Goal: Task Accomplishment & Management: Use online tool/utility

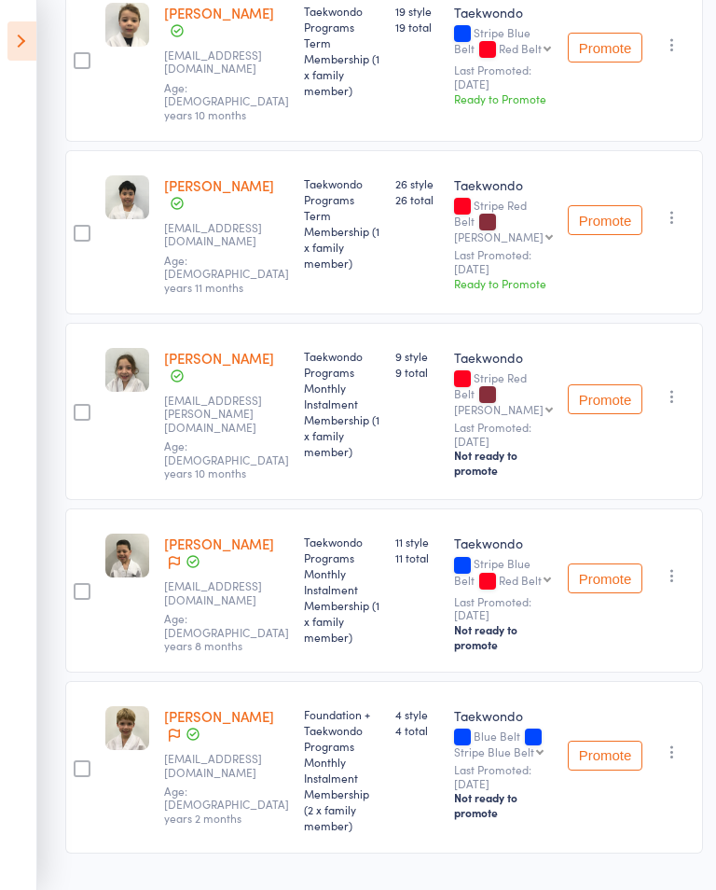
click at [11, 36] on icon at bounding box center [21, 40] width 29 height 39
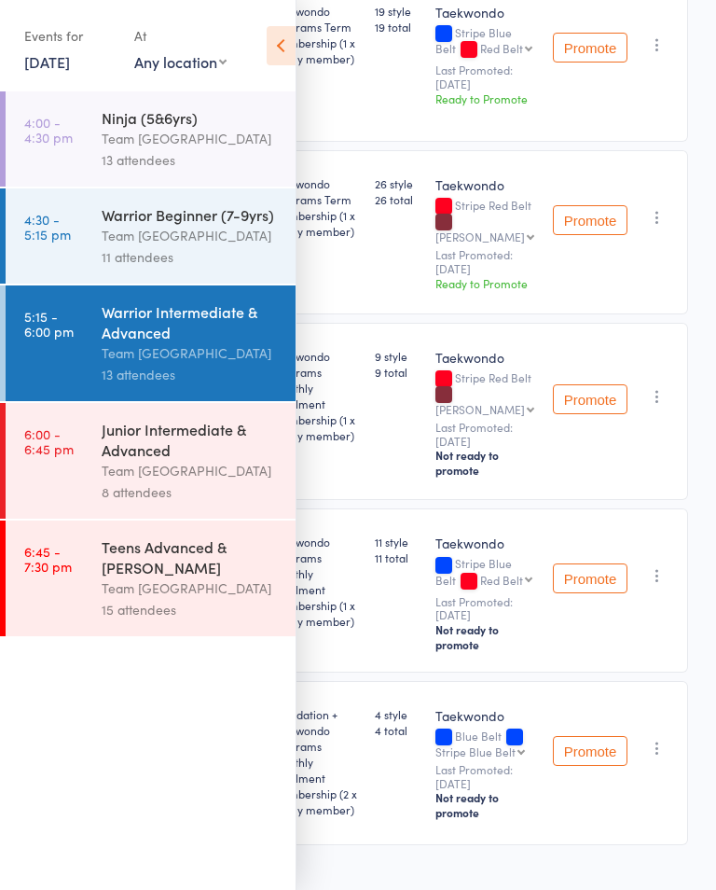
click at [205, 66] on select "Any location Taekwondo Room" at bounding box center [180, 61] width 92 height 21
click at [52, 65] on link "13 Aug, 2025" at bounding box center [47, 61] width 46 height 21
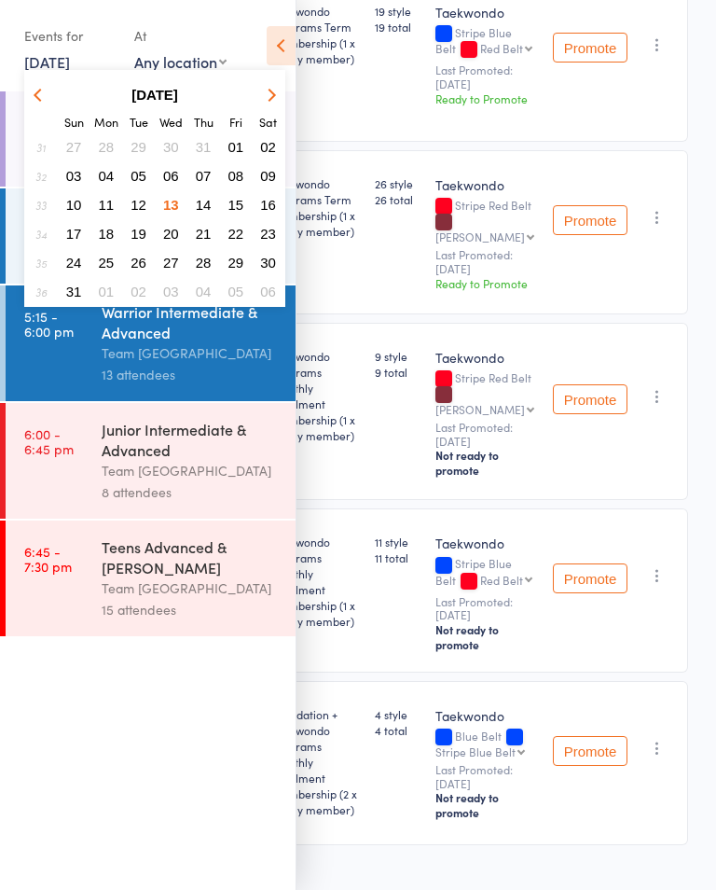
click at [203, 196] on button "14" at bounding box center [203, 204] width 29 height 25
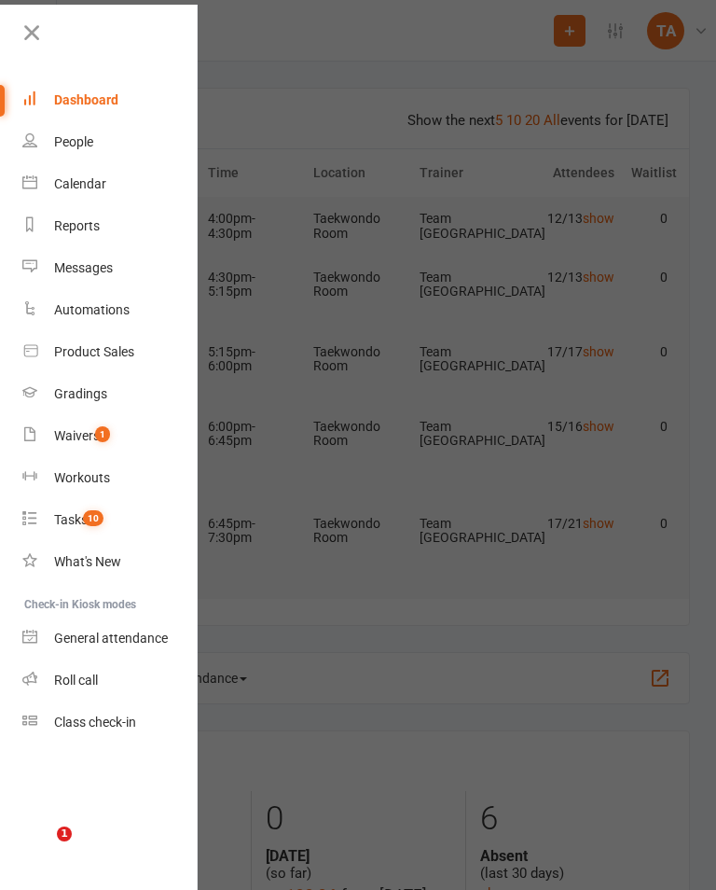
click at [68, 681] on div "Roll call" at bounding box center [76, 679] width 44 height 15
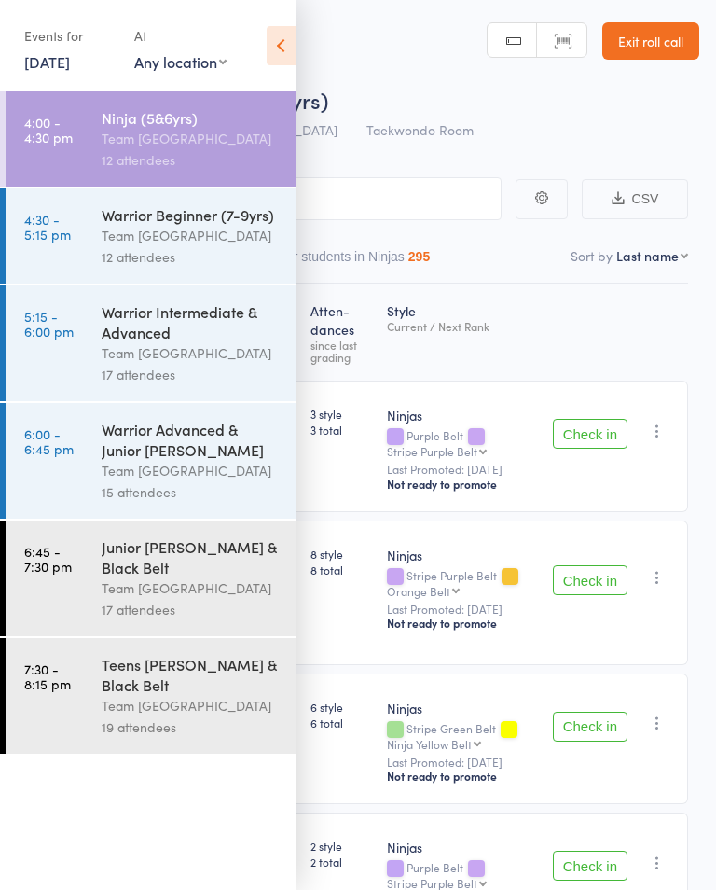
click at [275, 35] on icon at bounding box center [281, 45] width 29 height 39
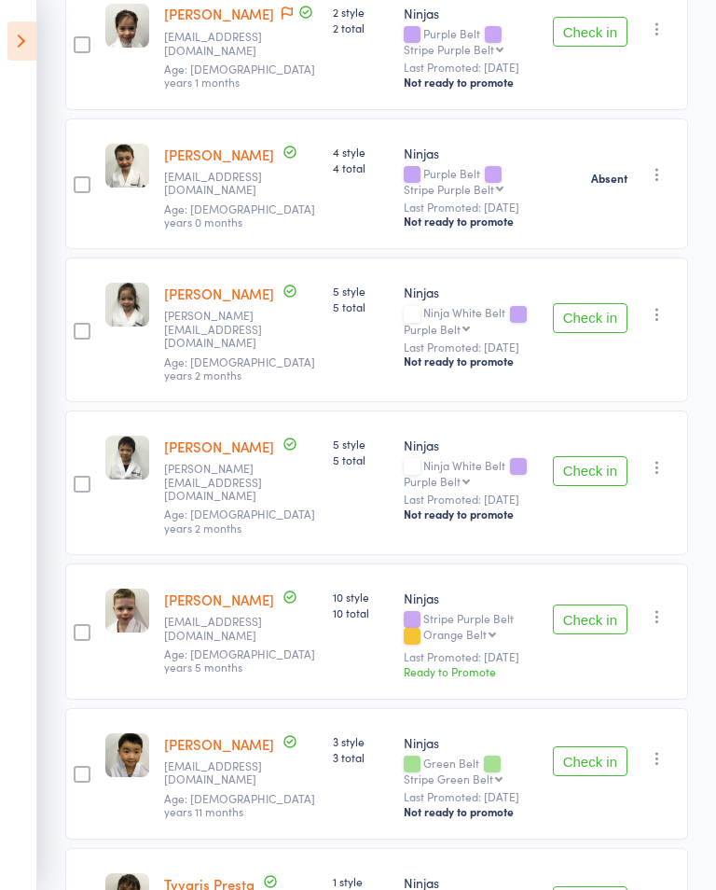
scroll to position [835, 0]
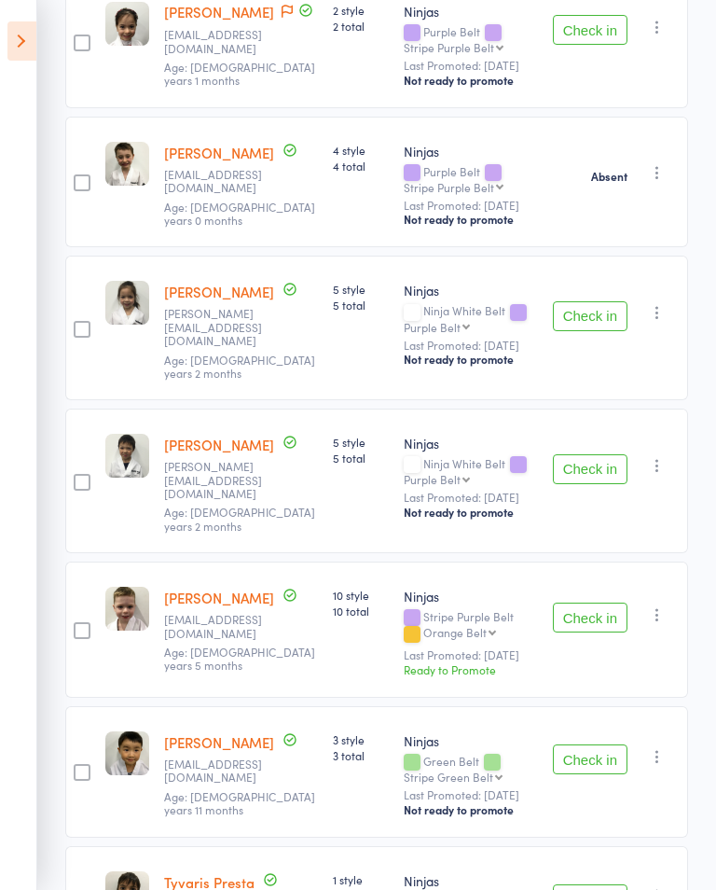
click at [590, 301] on button "Check in" at bounding box center [590, 316] width 75 height 30
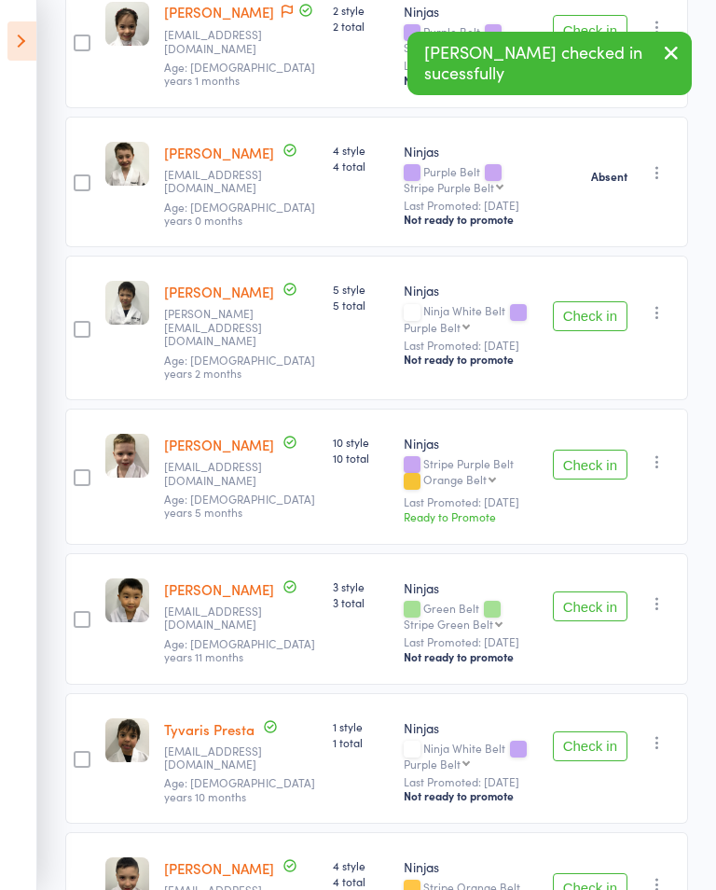
click at [593, 303] on button "Check in" at bounding box center [590, 316] width 75 height 30
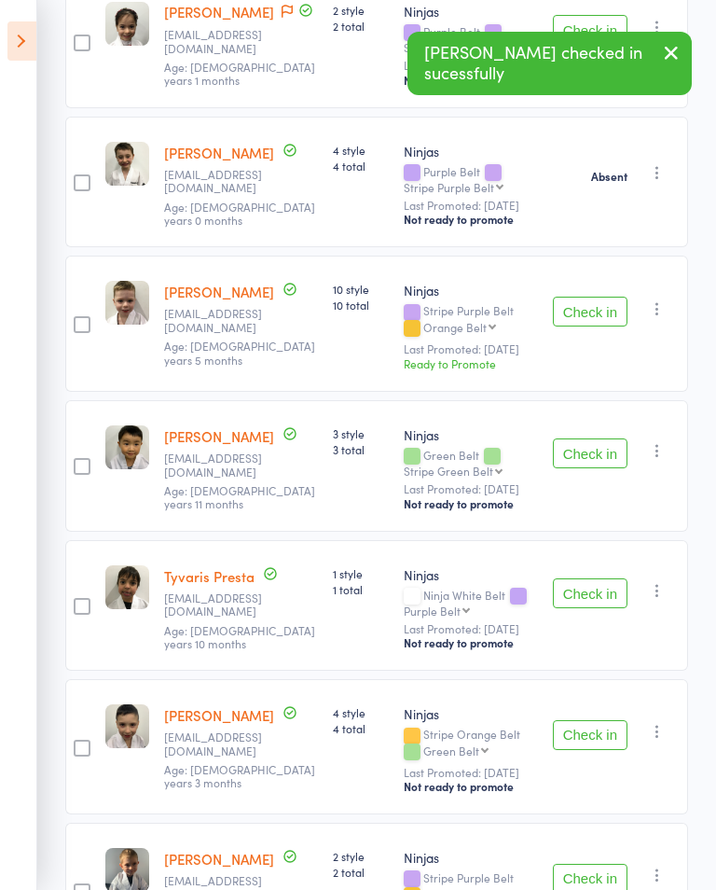
click at [592, 303] on button "Check in" at bounding box center [590, 312] width 75 height 30
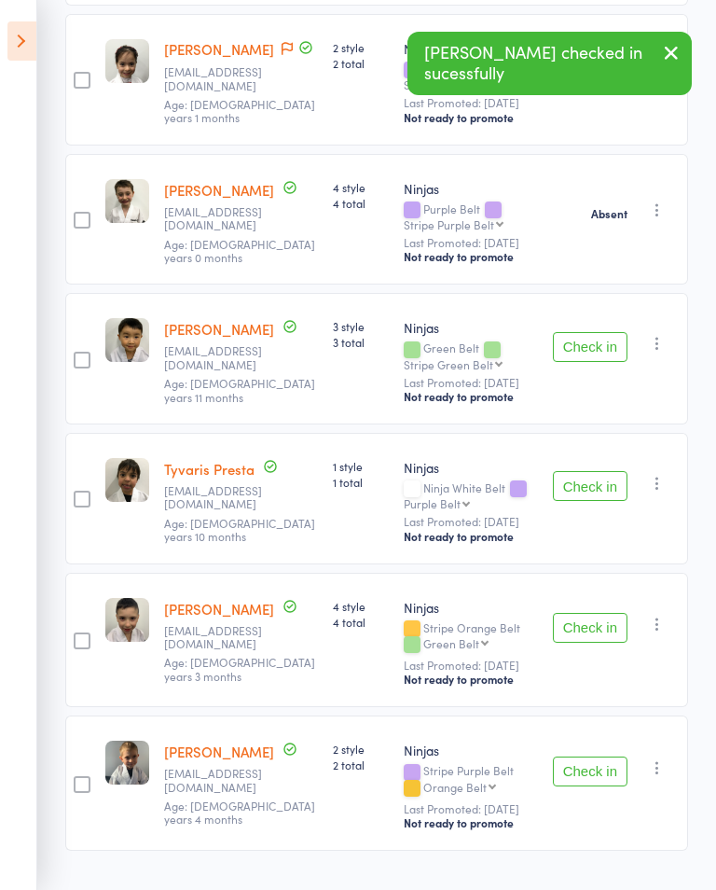
click at [577, 763] on button "Check in" at bounding box center [590, 771] width 75 height 30
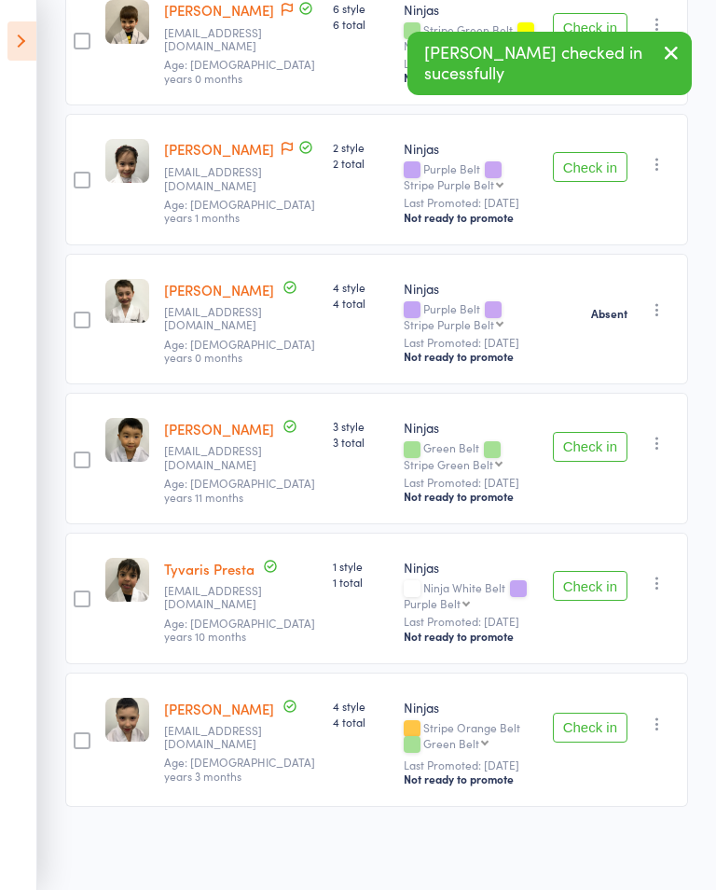
scroll to position [658, 0]
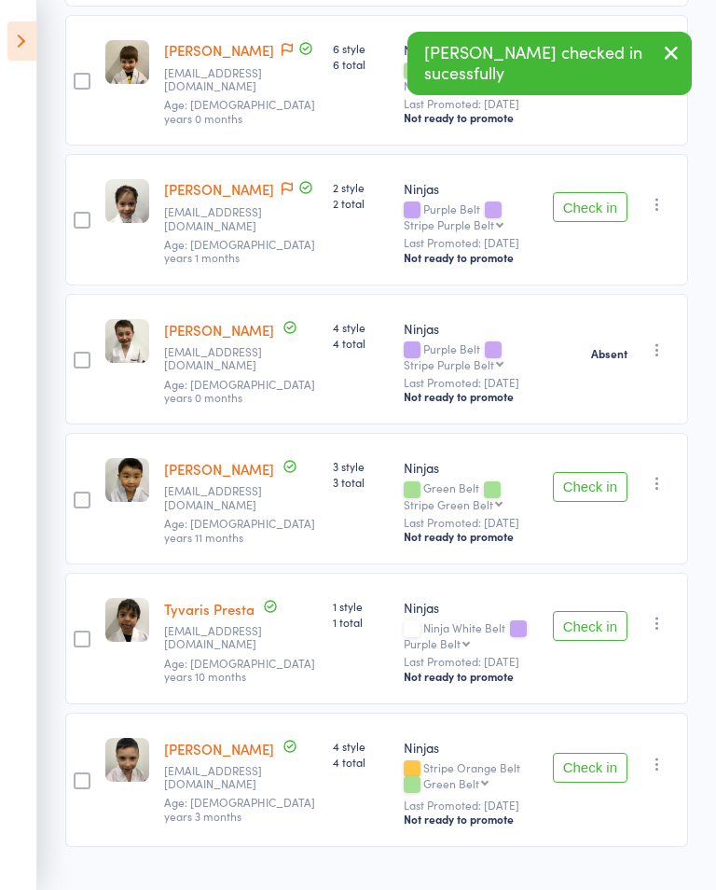
click at [577, 759] on button "Check in" at bounding box center [590, 767] width 75 height 30
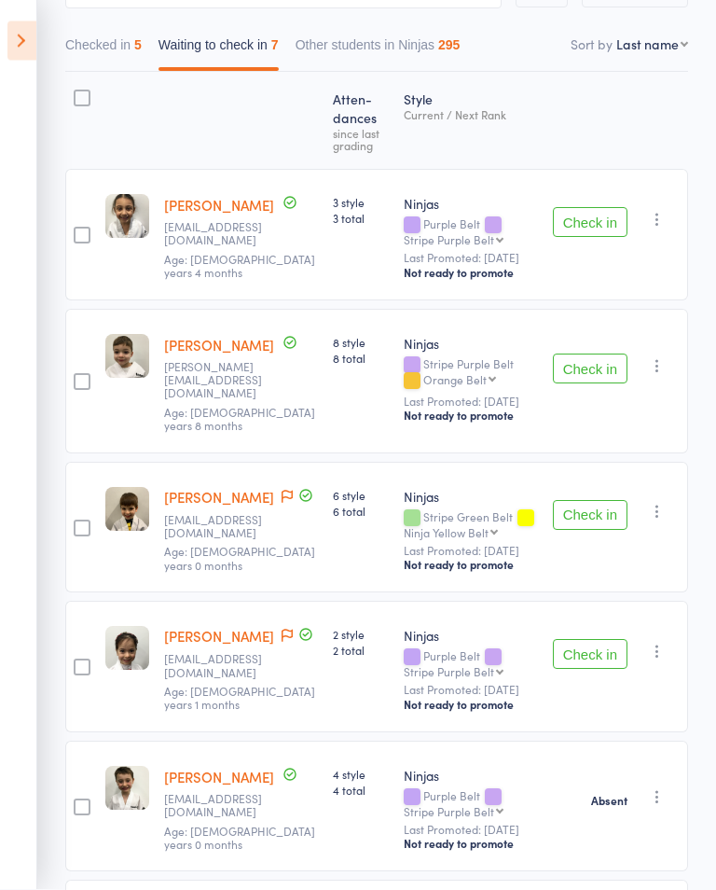
scroll to position [212, 0]
click at [591, 205] on div "Check in Check in Promote Send message Add Note Add Task Add Flag Remove Mark a…" at bounding box center [616, 234] width 143 height 131
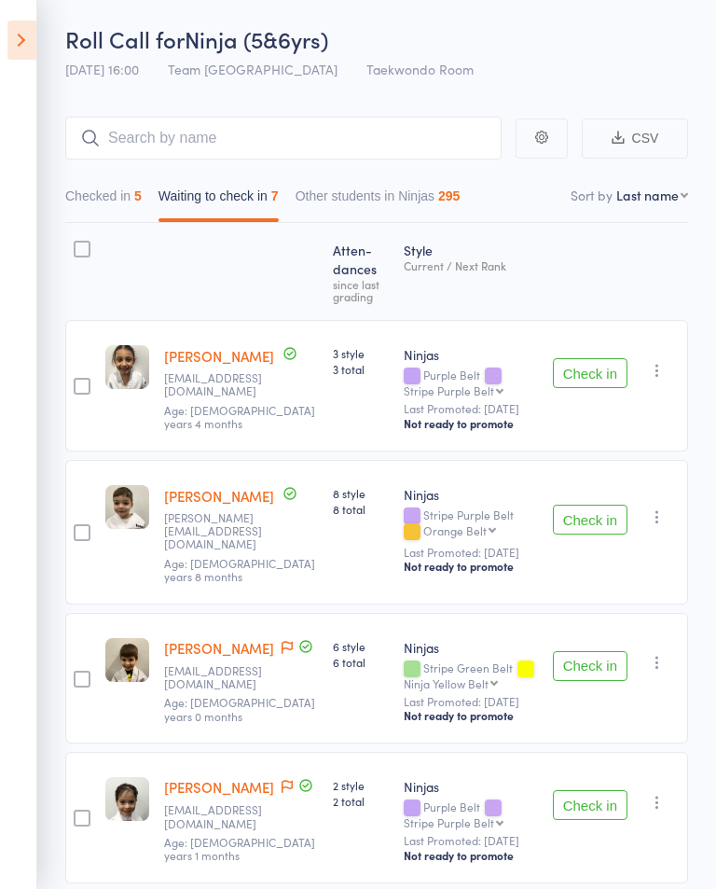
scroll to position [150, 0]
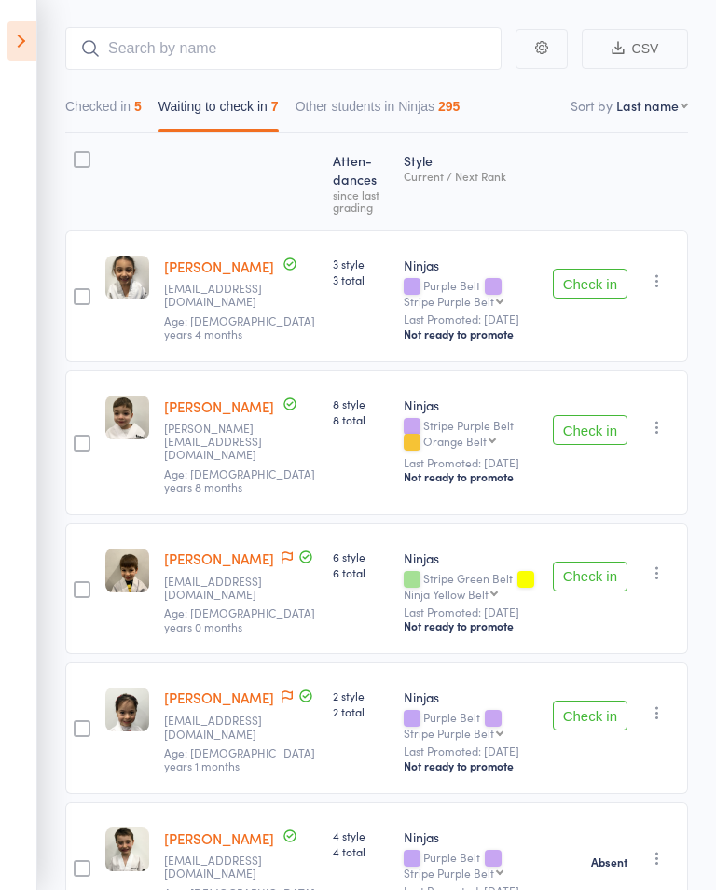
click at [588, 288] on button "Check in" at bounding box center [590, 284] width 75 height 30
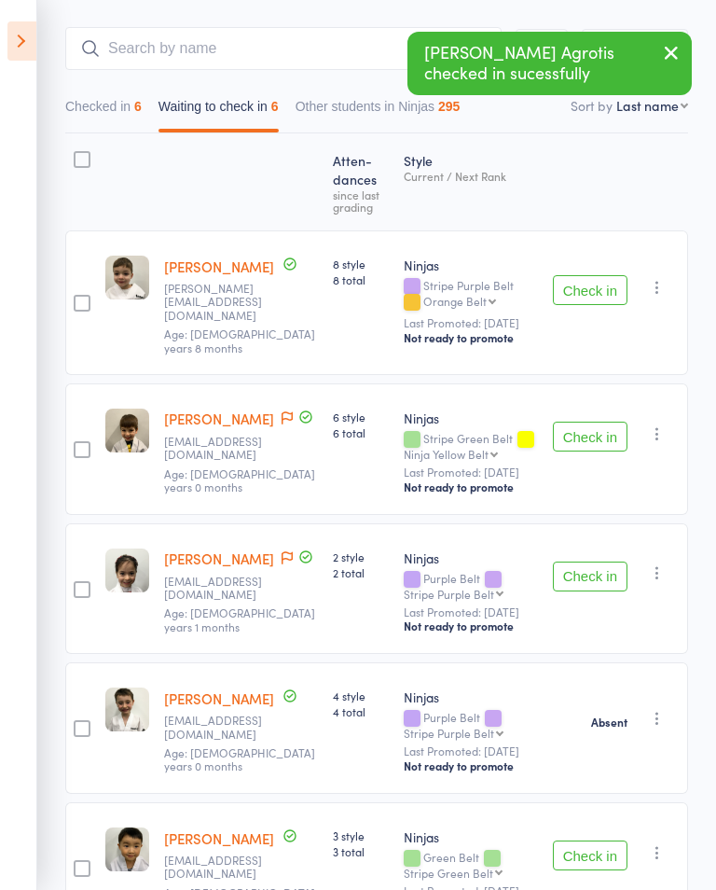
click at [590, 283] on button "Check in" at bounding box center [590, 290] width 75 height 30
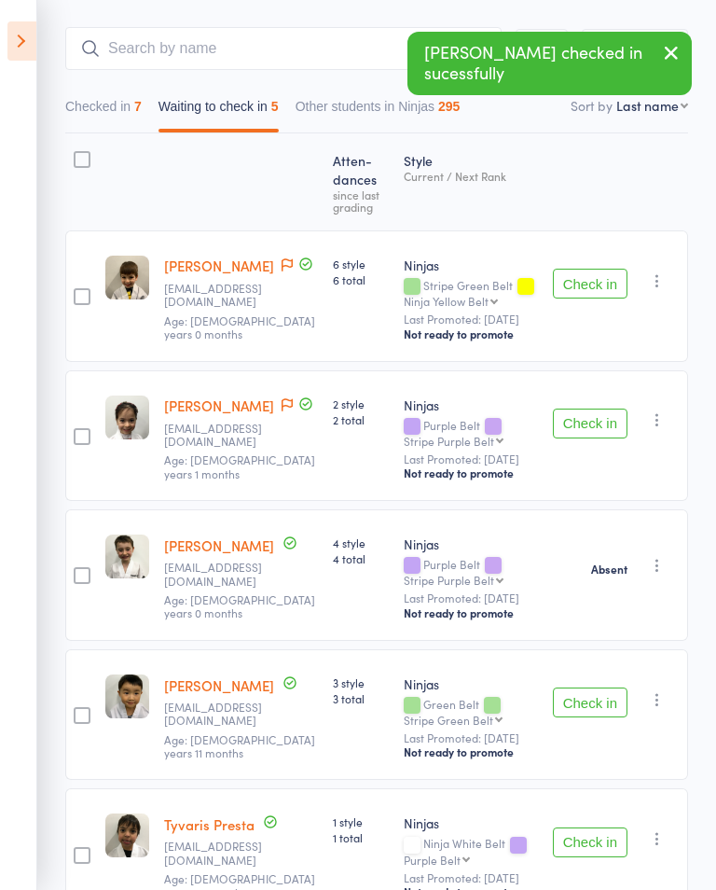
scroll to position [239, 0]
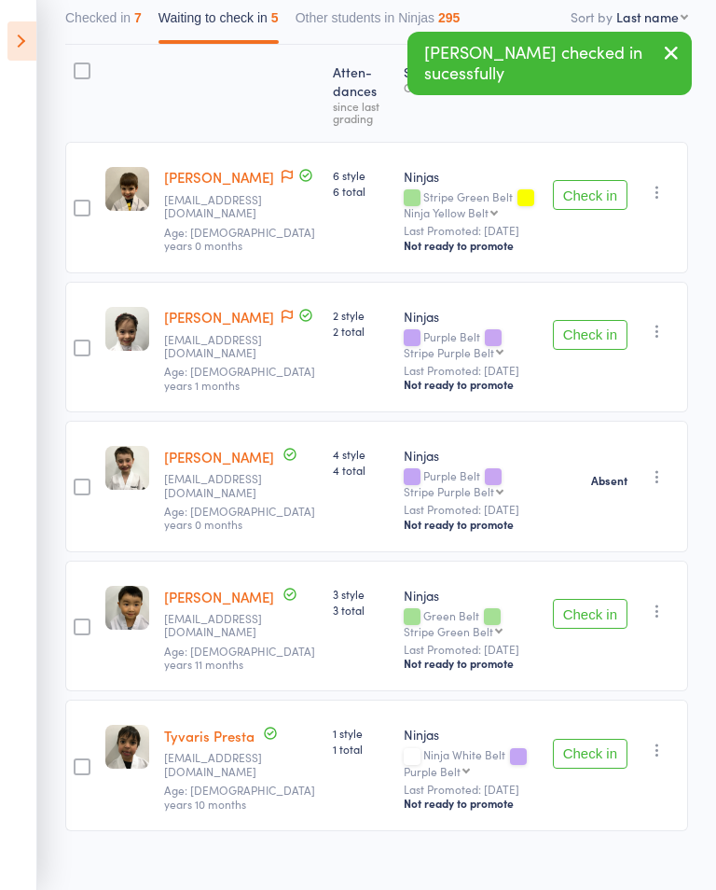
click at [592, 759] on button "Check in" at bounding box center [590, 753] width 75 height 30
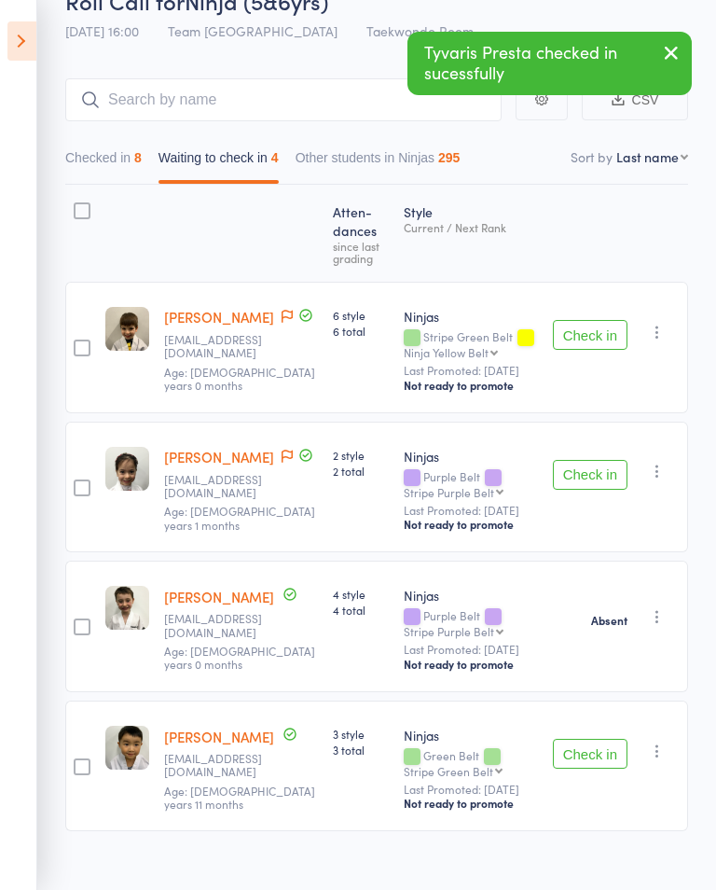
click at [9, 24] on icon at bounding box center [21, 40] width 29 height 39
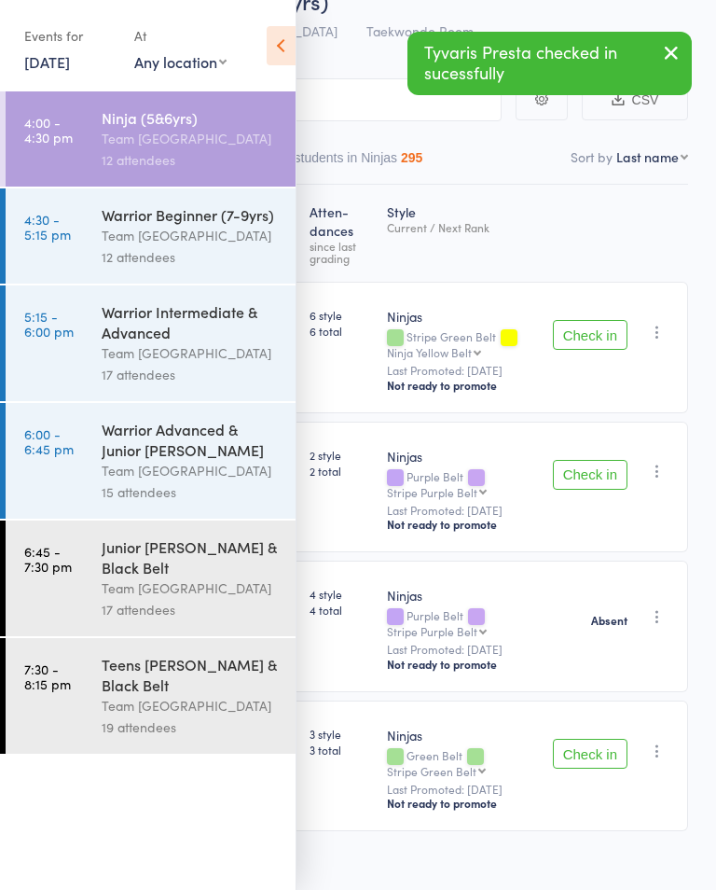
click at [205, 225] on div "Warrior Beginner (7-9yrs)" at bounding box center [191, 214] width 178 height 21
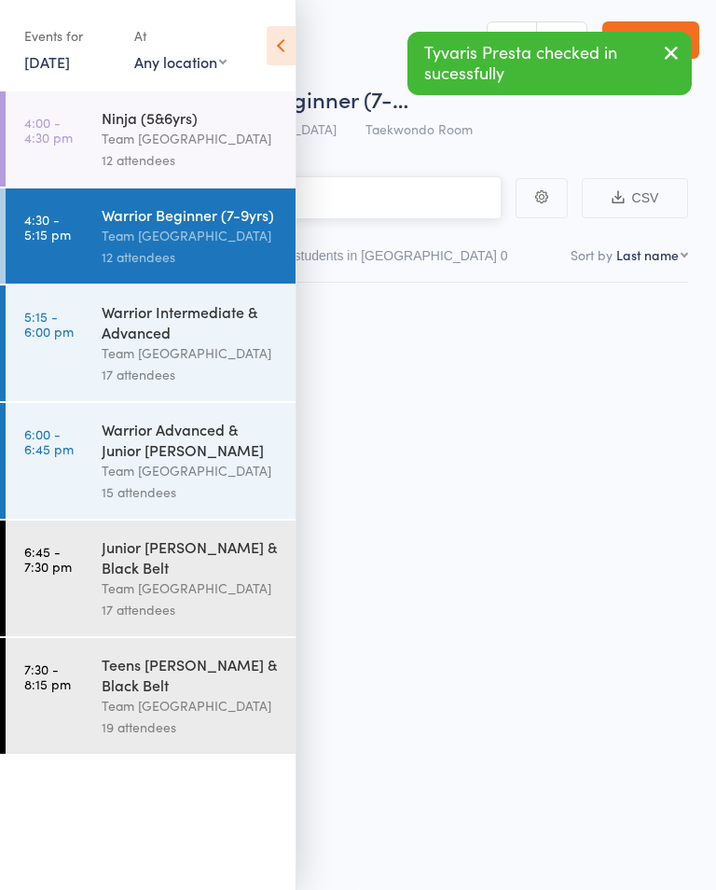
scroll to position [1, 0]
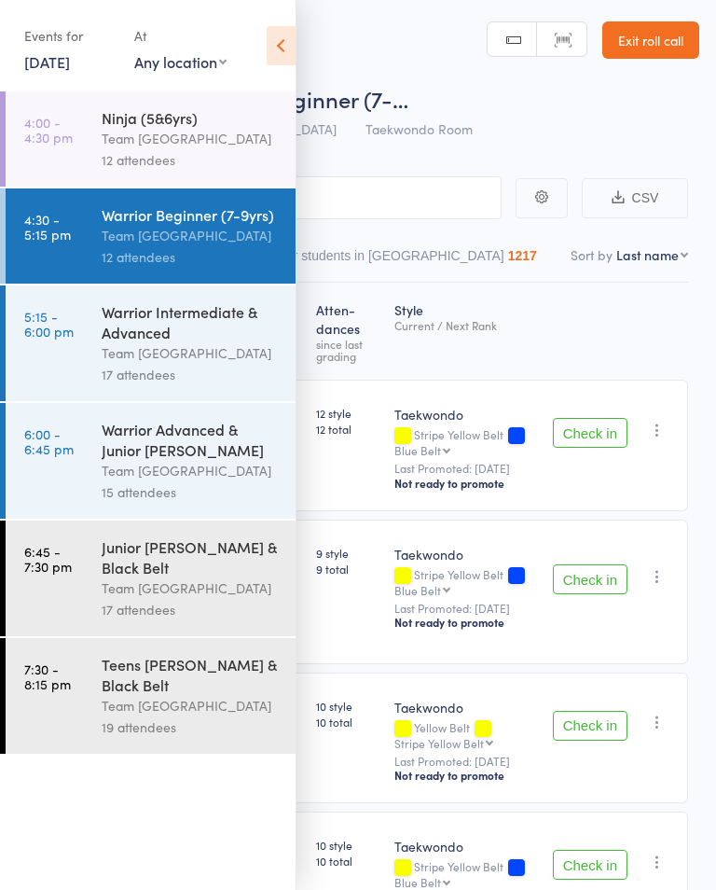
click at [268, 47] on icon at bounding box center [281, 45] width 29 height 39
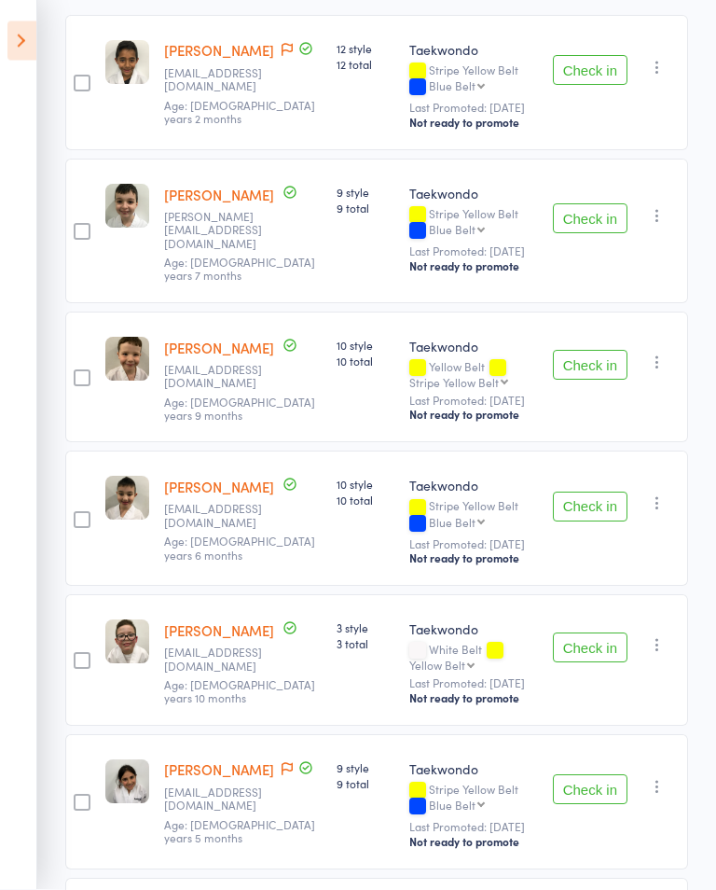
scroll to position [366, 0]
click at [583, 357] on button "Check in" at bounding box center [590, 365] width 75 height 30
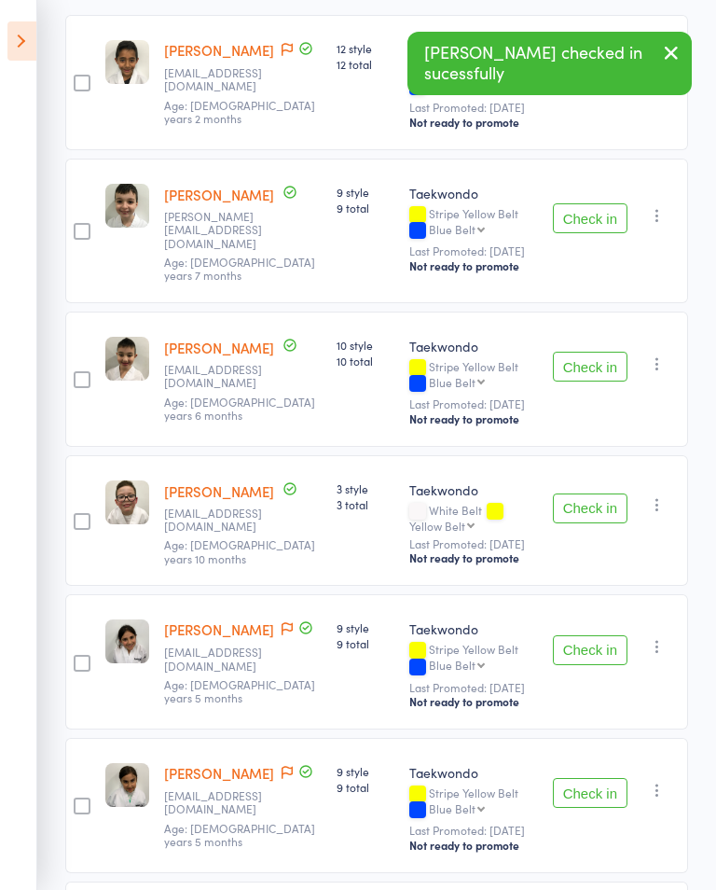
click at [593, 212] on button "Check in" at bounding box center [590, 218] width 75 height 30
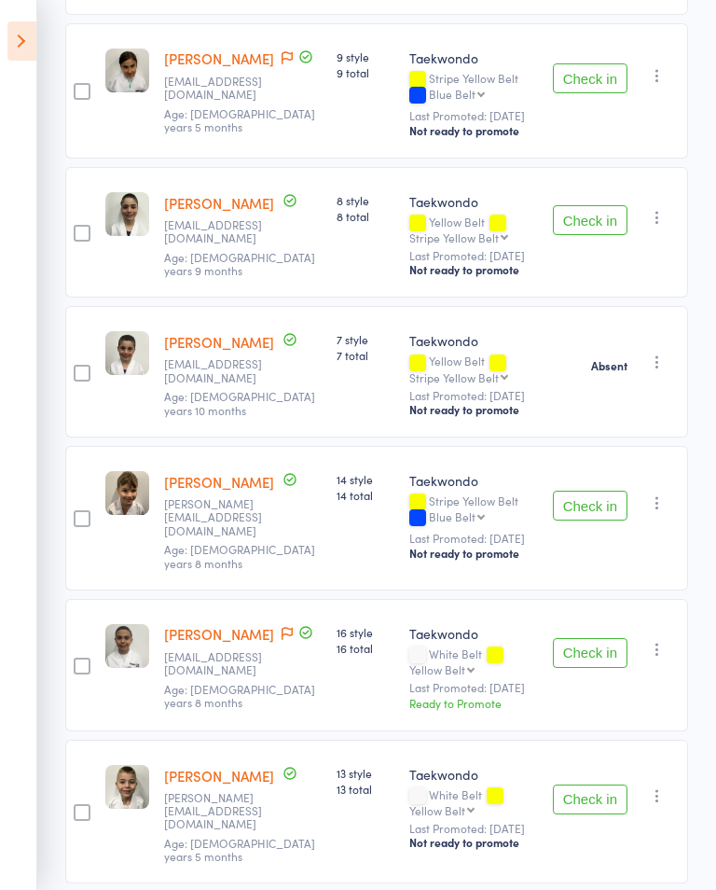
scroll to position [971, 0]
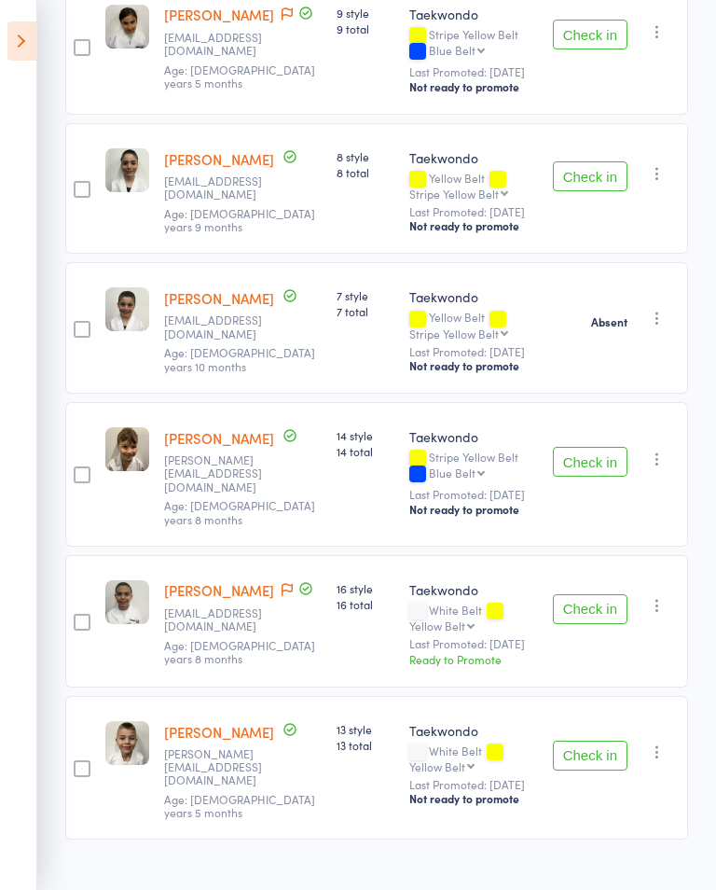
click at [574, 764] on button "Check in" at bounding box center [590, 755] width 75 height 30
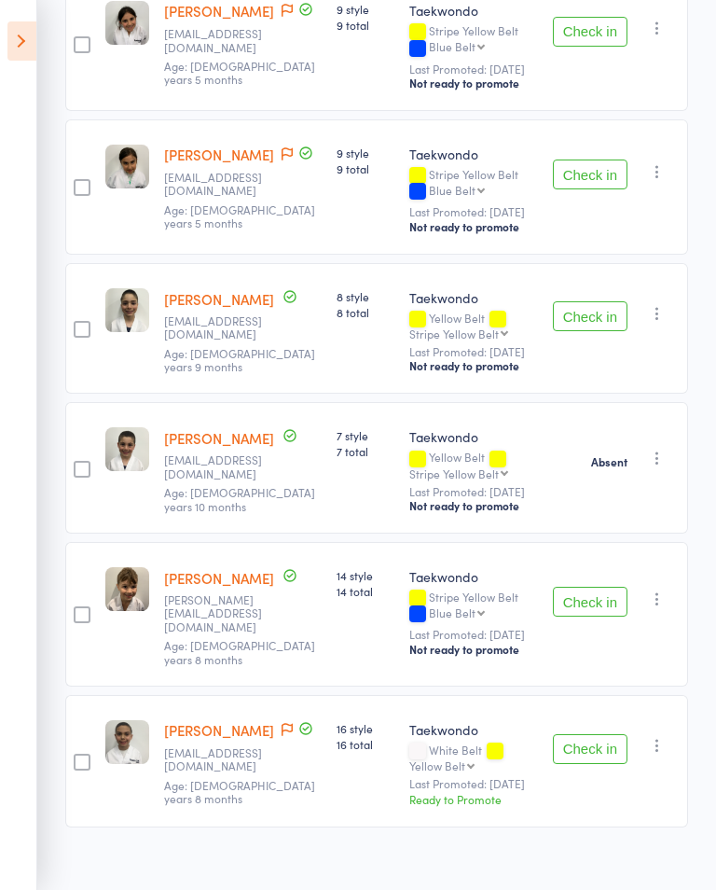
click at [595, 610] on button "Check in" at bounding box center [590, 602] width 75 height 30
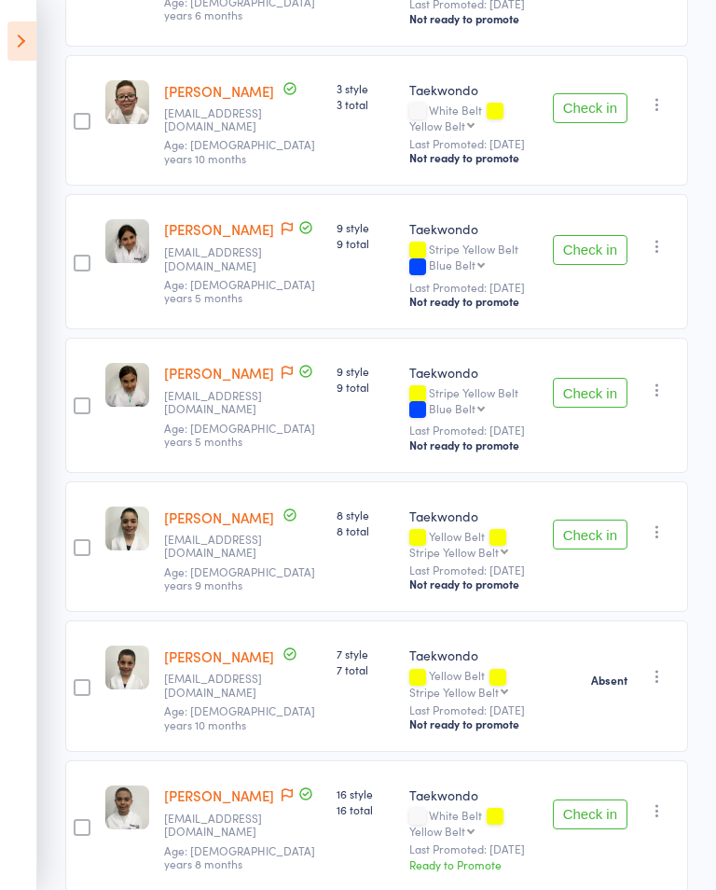
scroll to position [684, 0]
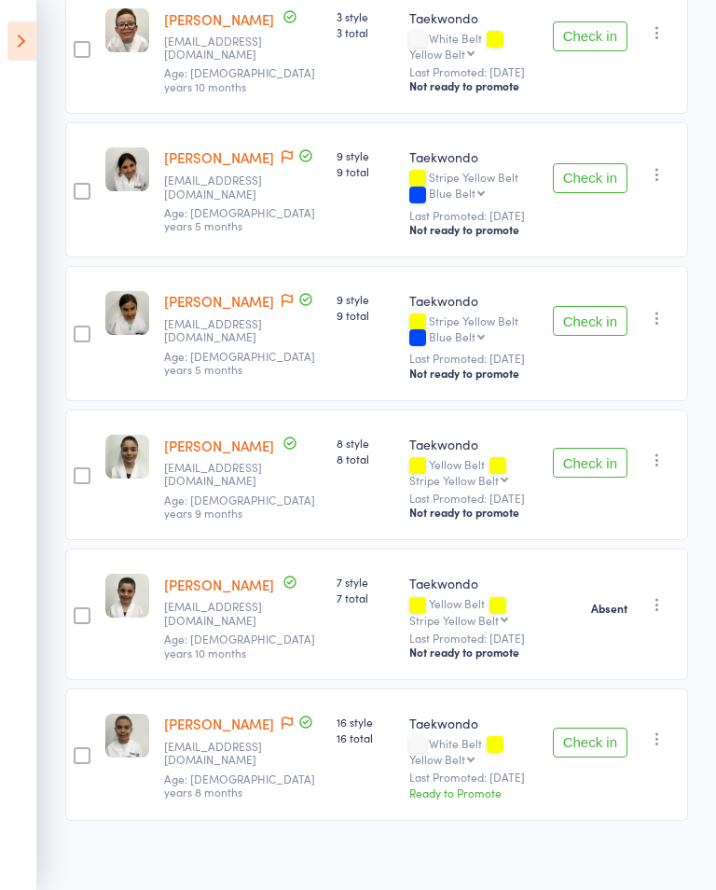
click at [587, 757] on button "Check in" at bounding box center [590, 742] width 75 height 30
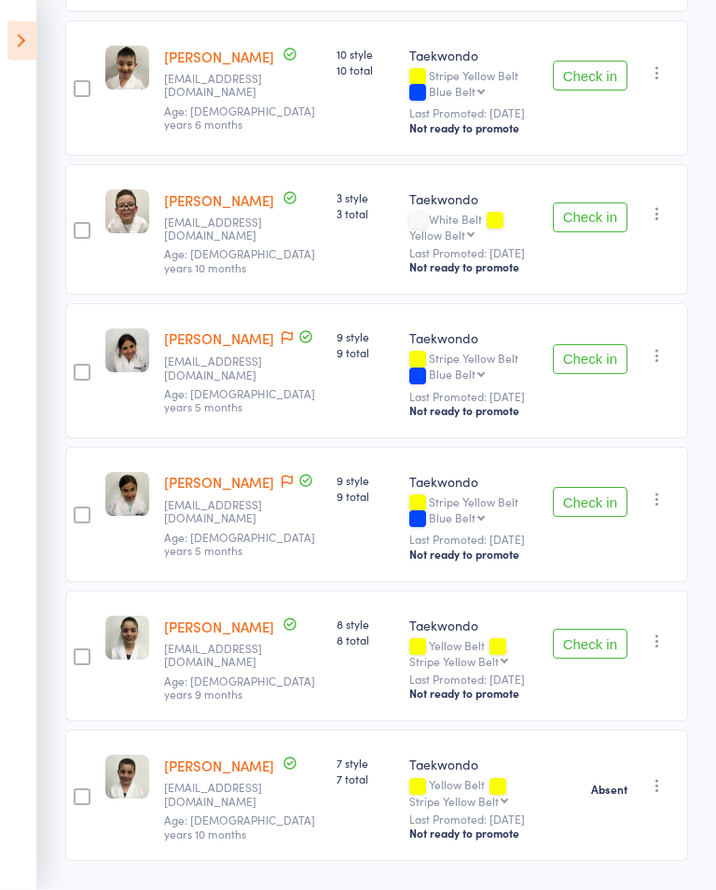
scroll to position [545, 0]
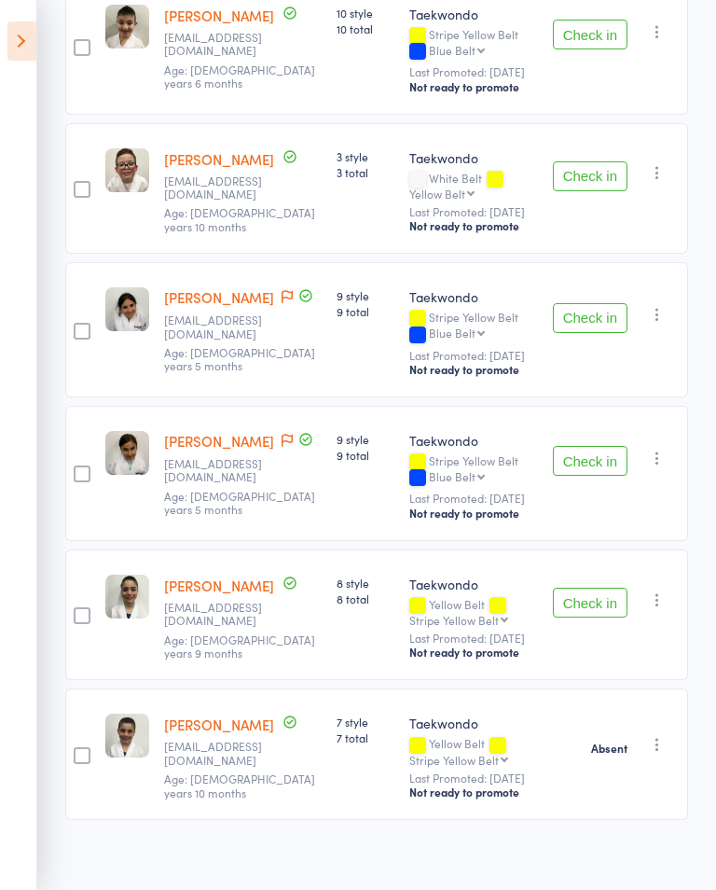
click at [600, 610] on button "Check in" at bounding box center [590, 602] width 75 height 30
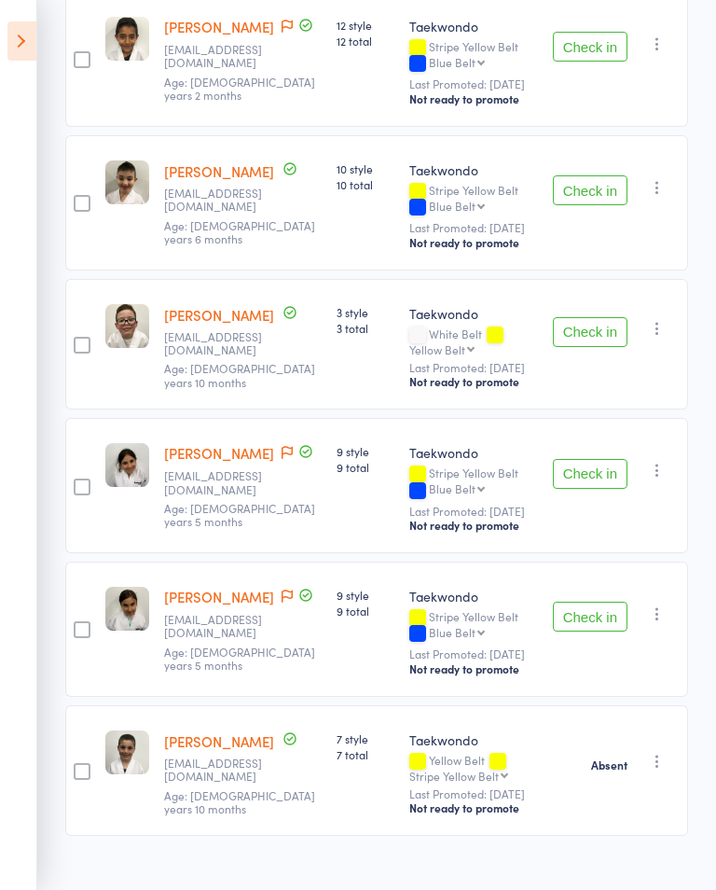
scroll to position [405, 0]
